Goal: Find specific page/section: Find specific page/section

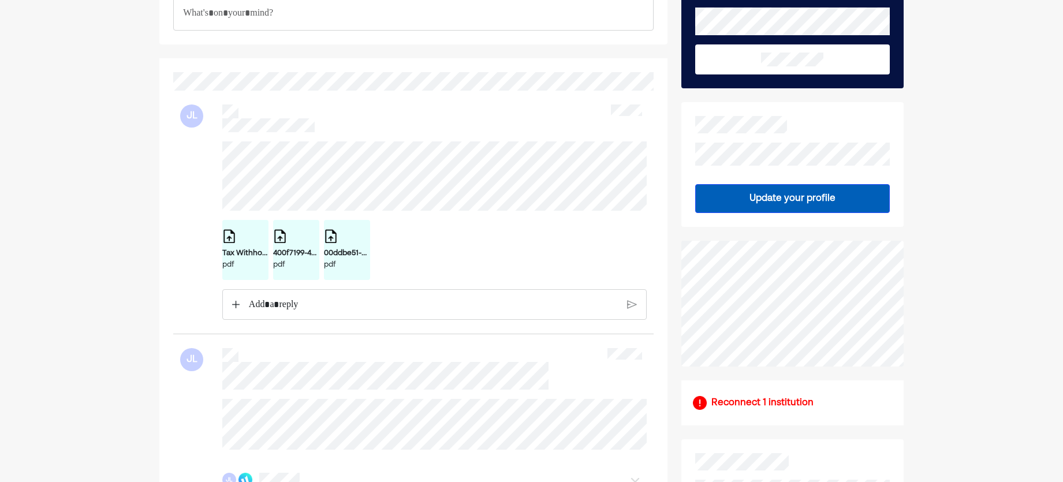
scroll to position [115, 0]
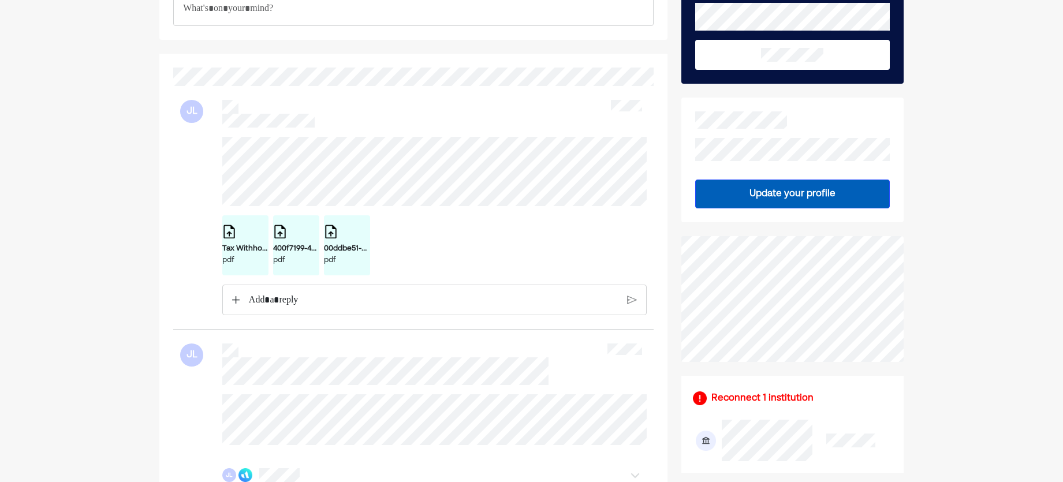
click at [206, 141] on div "Tax Withholding Estimator - Results _ Internal Revenue Service.pdf pdf 400f7199…" at bounding box center [413, 226] width 467 height 179
drag, startPoint x: 221, startPoint y: 139, endPoint x: 460, endPoint y: 207, distance: 248.4
click at [460, 207] on div "Tax Withholding Estimator - Results _ Internal Revenue Service.pdf pdf 400f7199…" at bounding box center [413, 226] width 467 height 179
drag, startPoint x: 460, startPoint y: 207, endPoint x: 427, endPoint y: 212, distance: 33.4
click at [427, 206] on div at bounding box center [434, 171] width 424 height 69
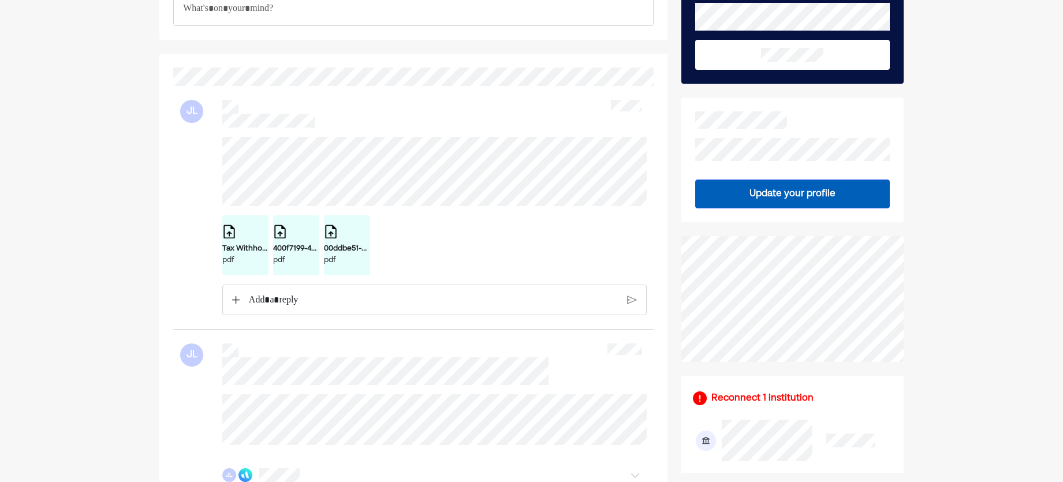
drag, startPoint x: 412, startPoint y: 208, endPoint x: 206, endPoint y: 139, distance: 217.5
click at [206, 139] on div "Tax Withholding Estimator - Results _ Internal Revenue Service.pdf pdf 400f7199…" at bounding box center [413, 226] width 467 height 179
drag, startPoint x: 219, startPoint y: 139, endPoint x: 422, endPoint y: 212, distance: 215.0
click at [422, 212] on div "Tax Withholding Estimator - Results _ Internal Revenue Service.pdf pdf 400f7199…" at bounding box center [413, 226] width 467 height 179
click at [420, 206] on div at bounding box center [434, 171] width 424 height 69
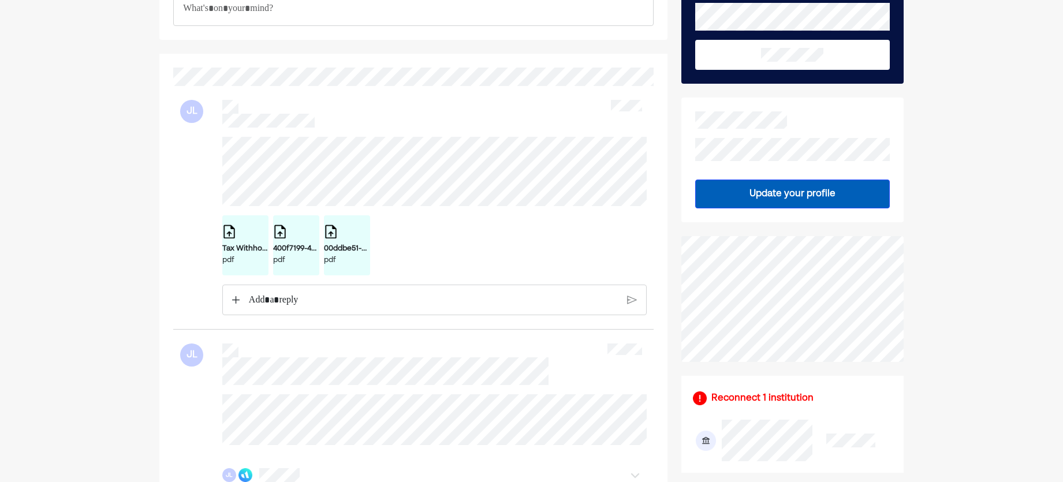
click at [210, 148] on div "Tax Withholding Estimator - Results _ Internal Revenue Service.pdf pdf 400f7199…" at bounding box center [413, 226] width 467 height 179
click at [430, 197] on div "JL Tax Withholding Estimator - Results _ Internal Revenue Service.pdf pdf 400f7…" at bounding box center [413, 208] width 480 height 244
drag, startPoint x: 199, startPoint y: 128, endPoint x: 221, endPoint y: 146, distance: 28.4
click at [221, 146] on div "Tax Withholding Estimator - Results _ Internal Revenue Service.pdf pdf 400f7199…" at bounding box center [413, 226] width 467 height 179
click at [209, 141] on div "Tax Withholding Estimator - Results _ Internal Revenue Service.pdf pdf 400f7199…" at bounding box center [413, 226] width 467 height 179
